Goal: Task Accomplishment & Management: Complete application form

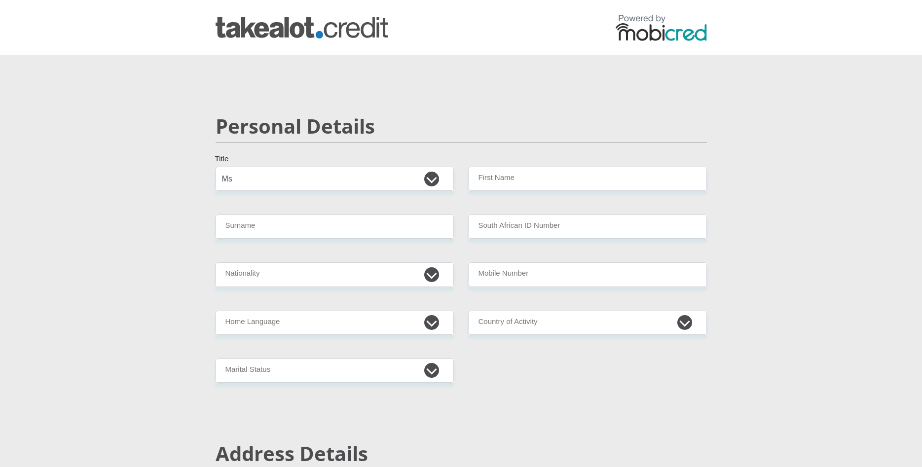
select select "Ms"
type input "[DEMOGRAPHIC_DATA]"
click at [216, 262] on select "[GEOGRAPHIC_DATA] [GEOGRAPHIC_DATA] [GEOGRAPHIC_DATA] [GEOGRAPHIC_DATA] [GEOGRA…" at bounding box center [335, 274] width 238 height 24
select select "ZAF"
click option "[GEOGRAPHIC_DATA]" at bounding box center [0, 0] width 0 height 0
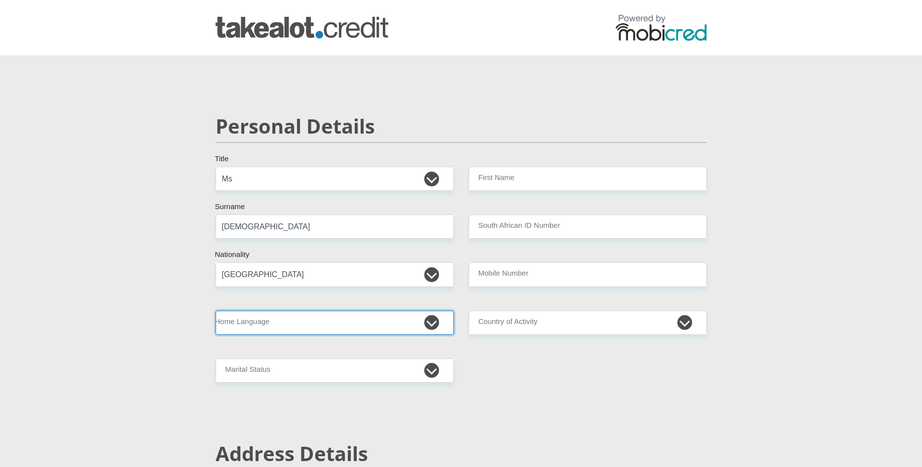
click at [216, 311] on select "Afrikaans English Sepedi South Ndebele Southern Sotho Swati Tsonga Tswana Venda…" at bounding box center [335, 323] width 238 height 24
select select "eng"
click option "English" at bounding box center [0, 0] width 0 height 0
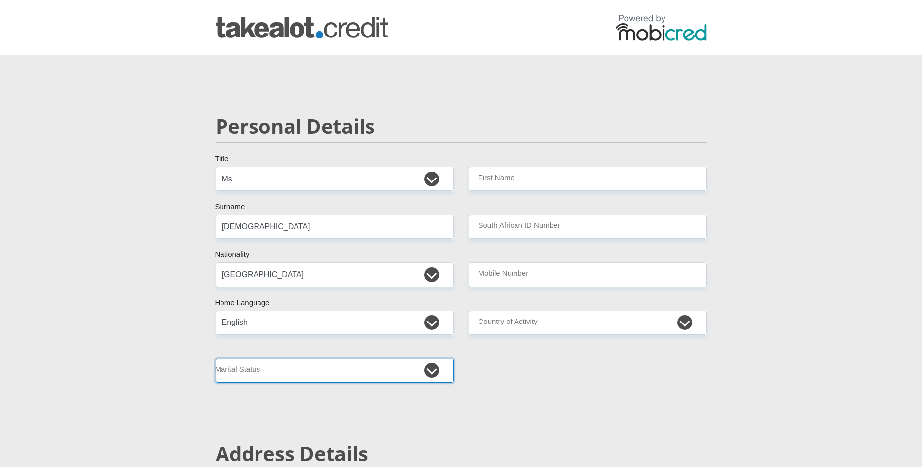
click at [216, 359] on select "Married ANC Single Divorced Widowed Married COP or Customary Law" at bounding box center [335, 371] width 238 height 24
click option "Single" at bounding box center [0, 0] width 0 height 0
click at [216, 359] on select "Married ANC Single Divorced Widowed Married COP or Customary Law" at bounding box center [335, 371] width 238 height 24
select select "3"
click option "Divorced" at bounding box center [0, 0] width 0 height 0
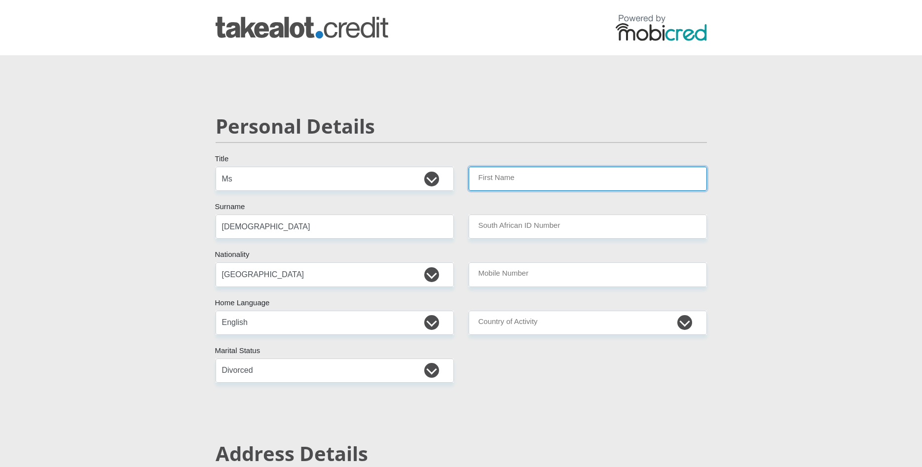
click at [547, 180] on input "First Name" at bounding box center [588, 179] width 238 height 24
type input "[DEMOGRAPHIC_DATA]"
drag, startPoint x: 311, startPoint y: 226, endPoint x: 77, endPoint y: 205, distance: 234.2
click at [216, 215] on input "[DEMOGRAPHIC_DATA]" at bounding box center [335, 227] width 238 height 24
type input "[DEMOGRAPHIC_DATA]"
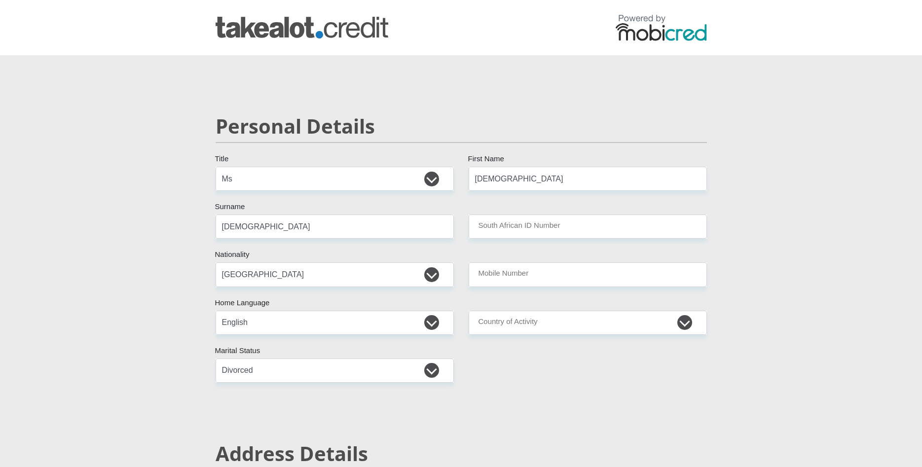
click at [558, 225] on input "South African ID Number" at bounding box center [588, 227] width 238 height 24
type input "8604150199082"
click at [517, 263] on input "Mobile Number" at bounding box center [588, 274] width 238 height 24
type input "0662915265"
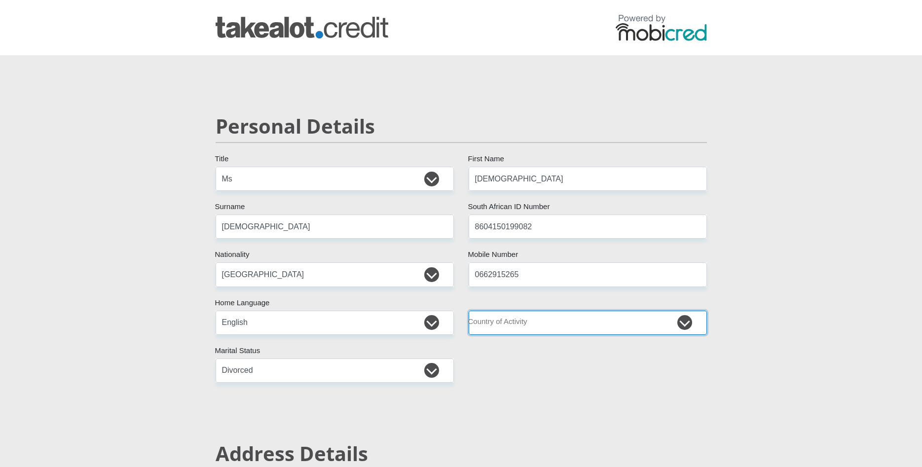
click at [469, 311] on select "[GEOGRAPHIC_DATA] [GEOGRAPHIC_DATA] [GEOGRAPHIC_DATA] [GEOGRAPHIC_DATA] [GEOGRA…" at bounding box center [588, 323] width 238 height 24
select select "ZAF"
click option "[GEOGRAPHIC_DATA]" at bounding box center [0, 0] width 0 height 0
